Goal: Information Seeking & Learning: Learn about a topic

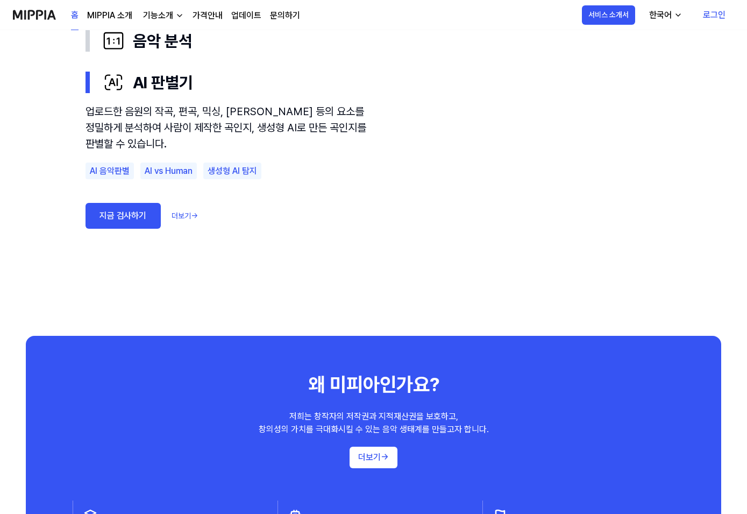
scroll to position [699, 0]
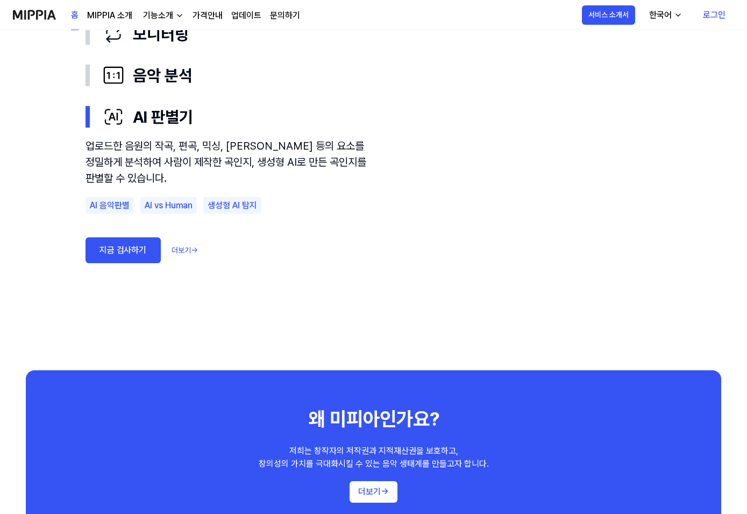
click at [674, 80] on div "표절 검사 모니터링 음악 분석 AI 판별기 업로드한 음원의 작곡, 편곡, 믹싱, 마스터링 등의 요소를 정밀하게 분석하여 사람이 제작한 곡인지,…" at bounding box center [374, 128] width 602 height 312
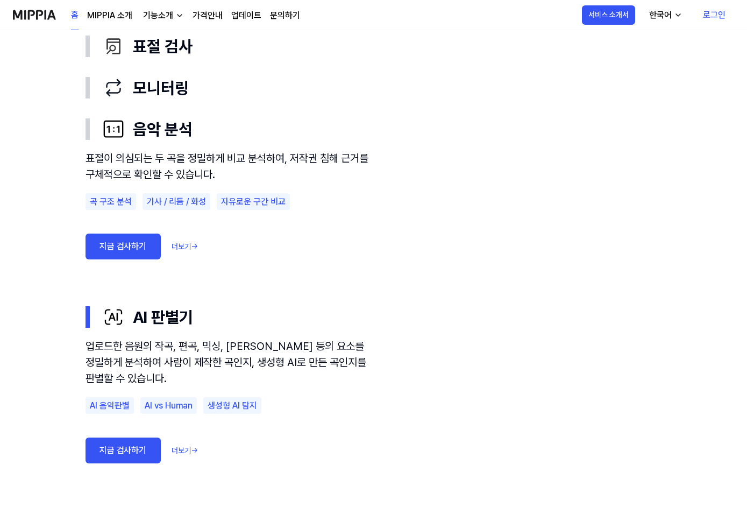
scroll to position [0, 0]
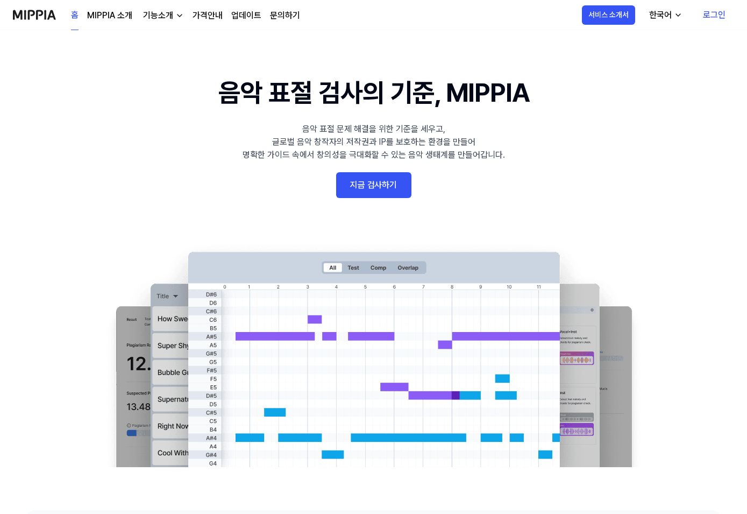
click at [30, 17] on img at bounding box center [34, 15] width 43 height 30
click at [126, 15] on link "MIPPIA 소개" at bounding box center [109, 15] width 45 height 13
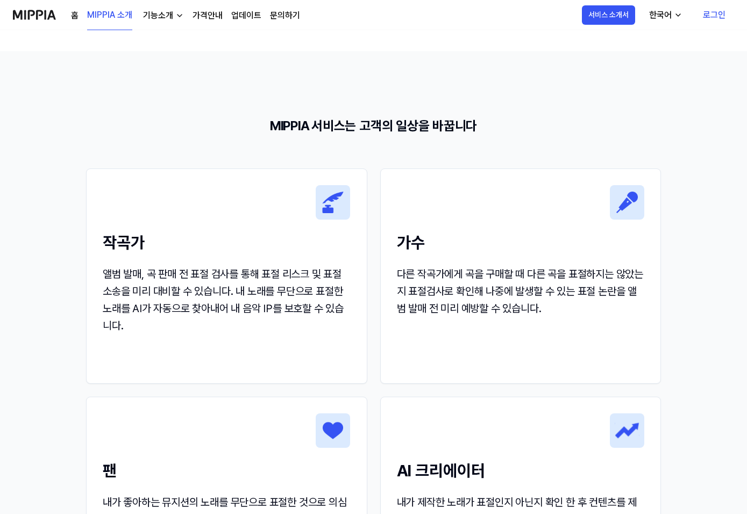
scroll to position [1510, 0]
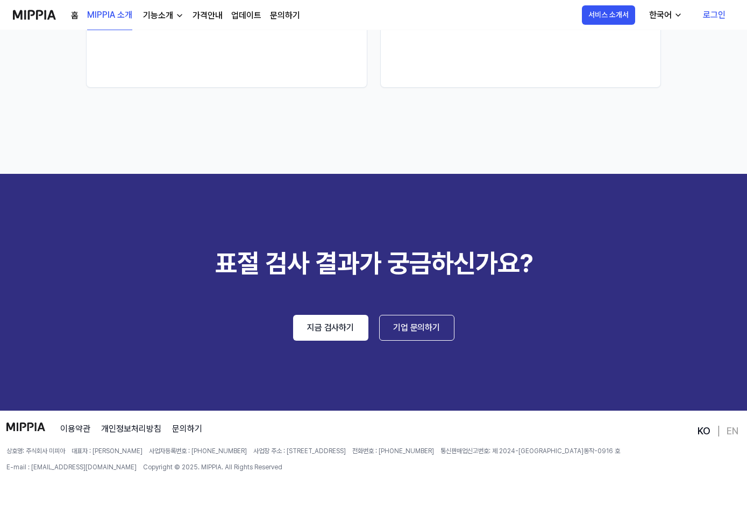
click at [163, 12] on div "기능소개" at bounding box center [158, 15] width 34 height 13
click at [204, 12] on link "가격안내" at bounding box center [208, 15] width 30 height 13
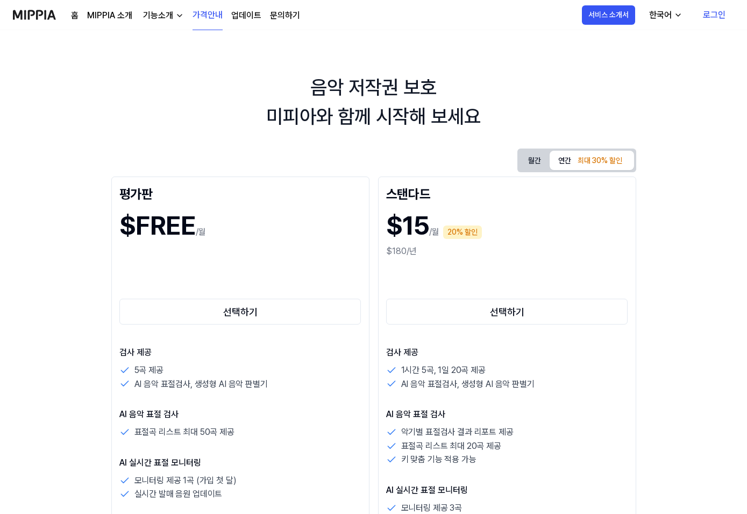
click at [230, 18] on div "홈 MIPPIA 소개 기능소개 가격안내 업데이트 문의하기" at bounding box center [185, 15] width 229 height 30
click at [236, 18] on link "업데이트" at bounding box center [246, 15] width 30 height 13
